Goal: Navigation & Orientation: Go to known website

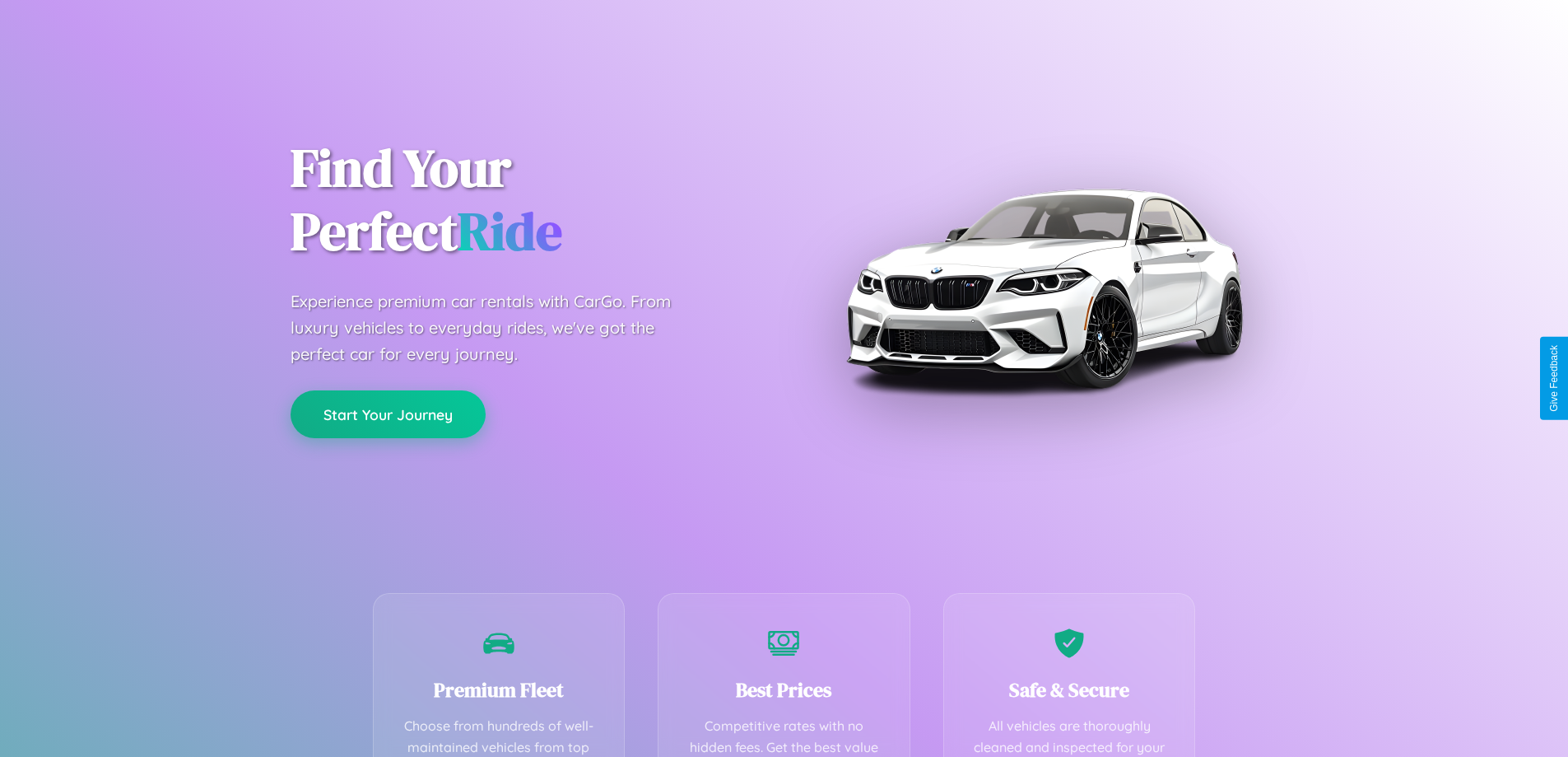
click at [388, 415] on button "Start Your Journey" at bounding box center [388, 413] width 195 height 48
click at [388, 413] on button "Start Your Journey" at bounding box center [388, 413] width 195 height 48
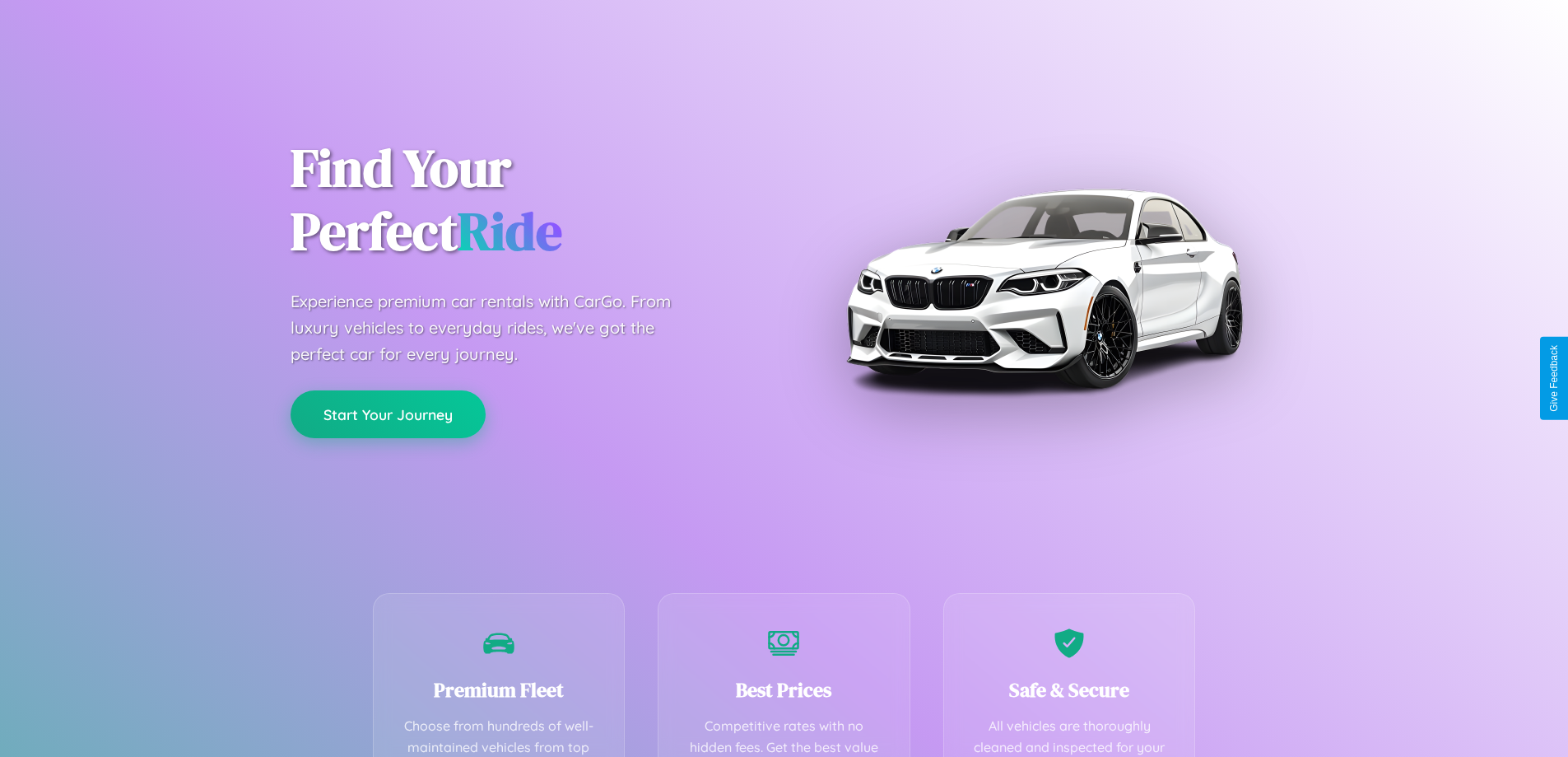
click at [388, 413] on button "Start Your Journey" at bounding box center [388, 413] width 195 height 48
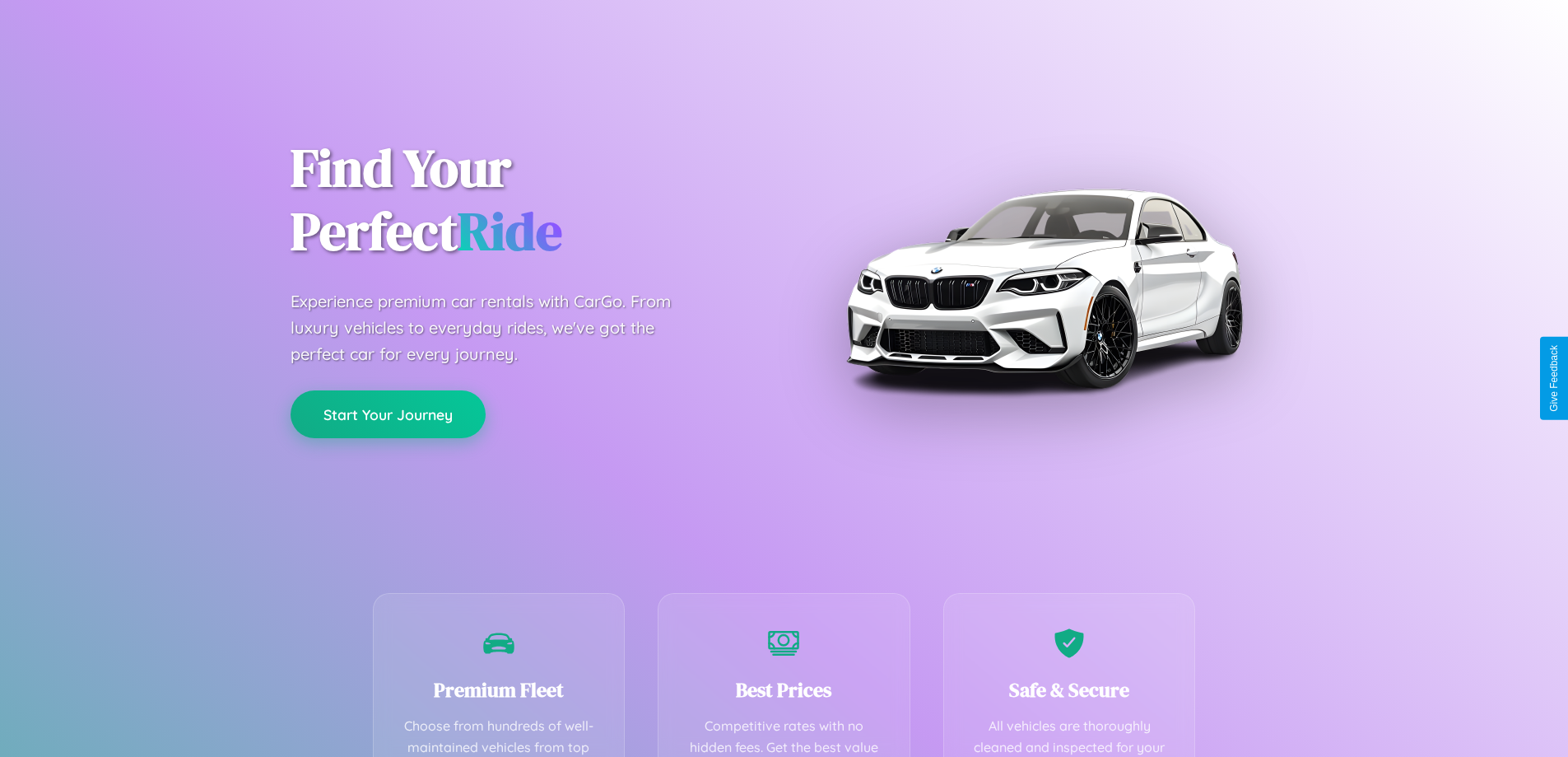
click at [388, 413] on button "Start Your Journey" at bounding box center [388, 413] width 195 height 48
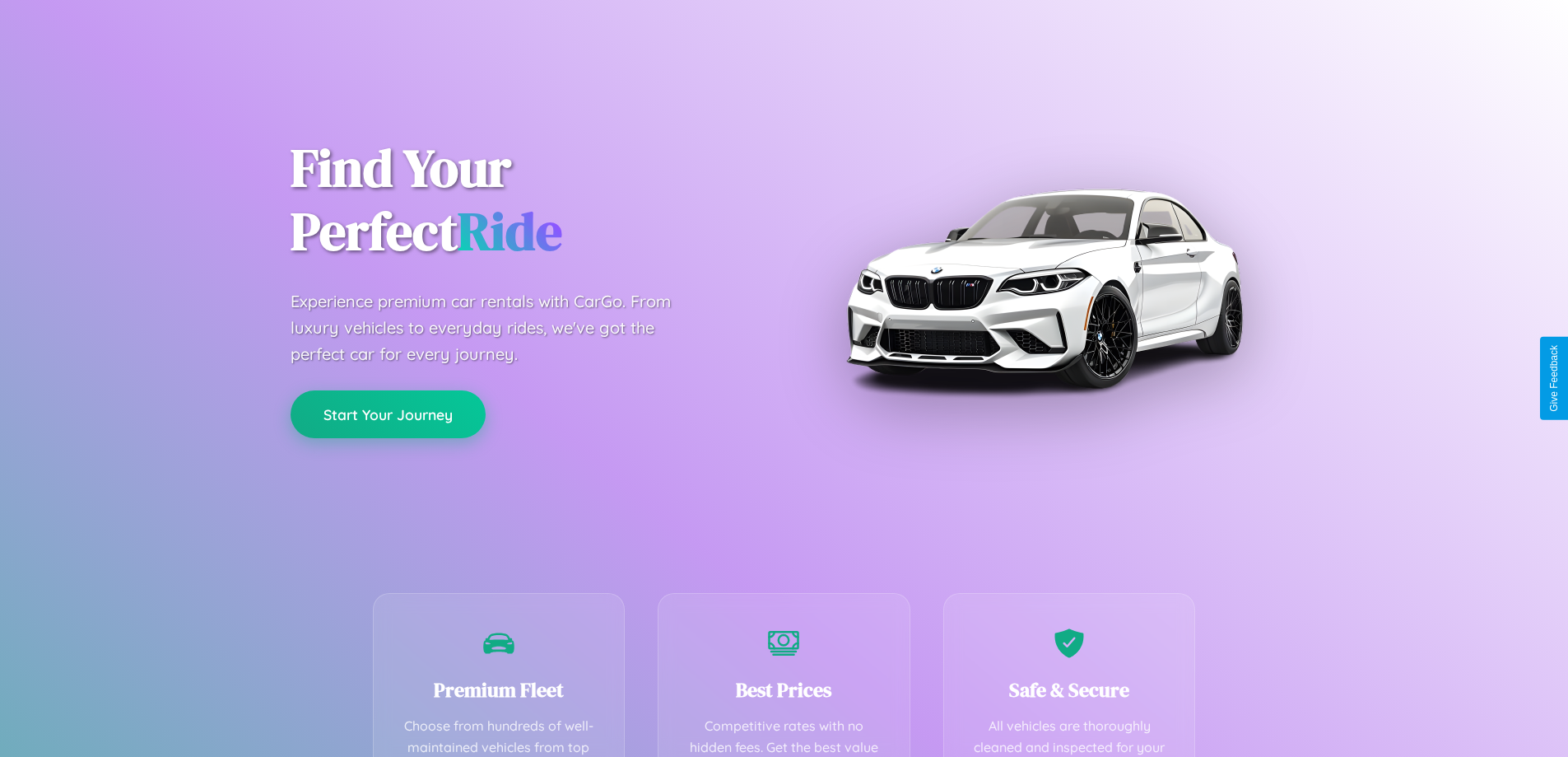
click at [388, 413] on button "Start Your Journey" at bounding box center [388, 413] width 195 height 48
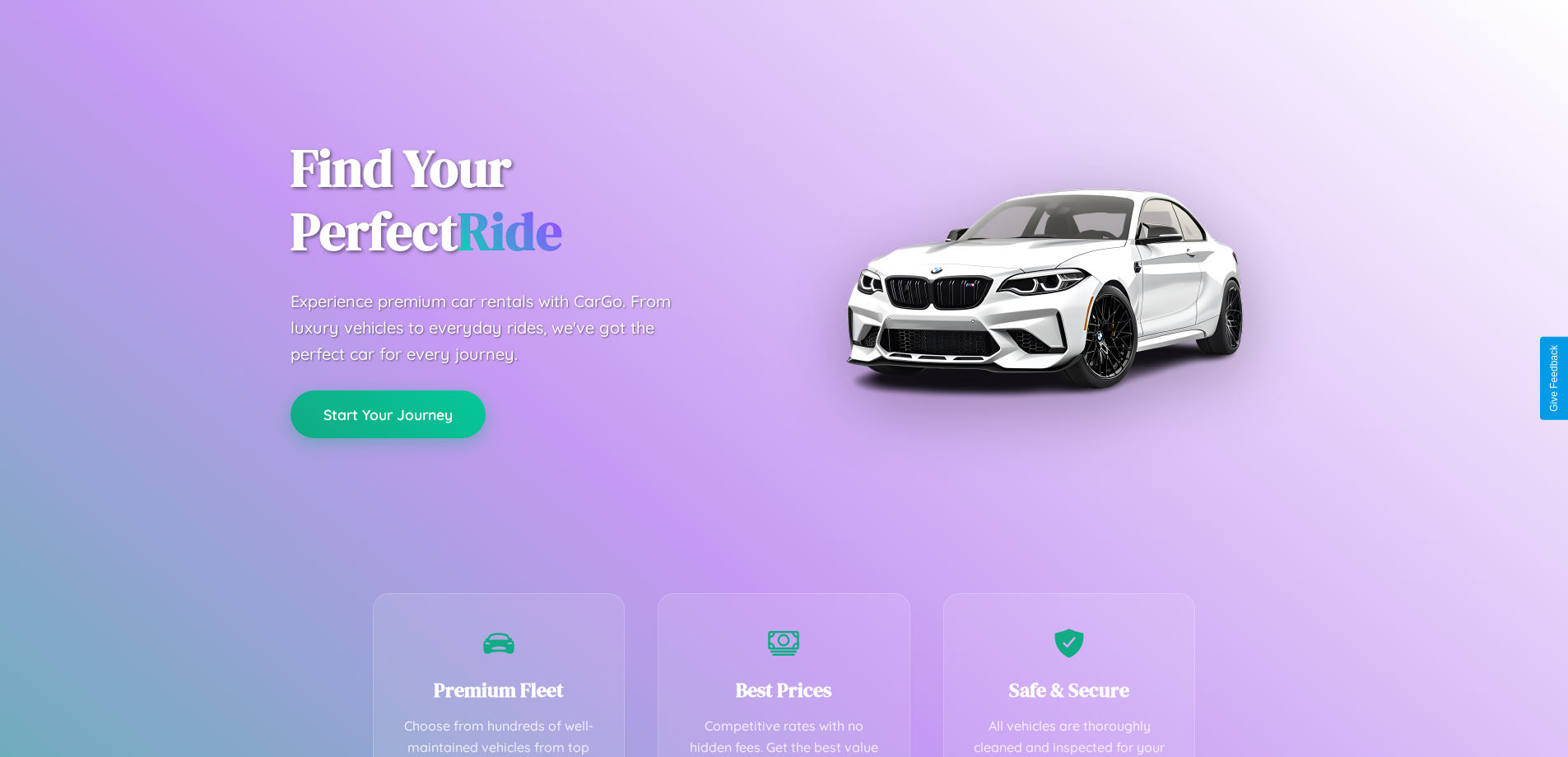
click at [388, 413] on button "Start Your Journey" at bounding box center [388, 413] width 195 height 48
